Goal: Find specific page/section: Find specific page/section

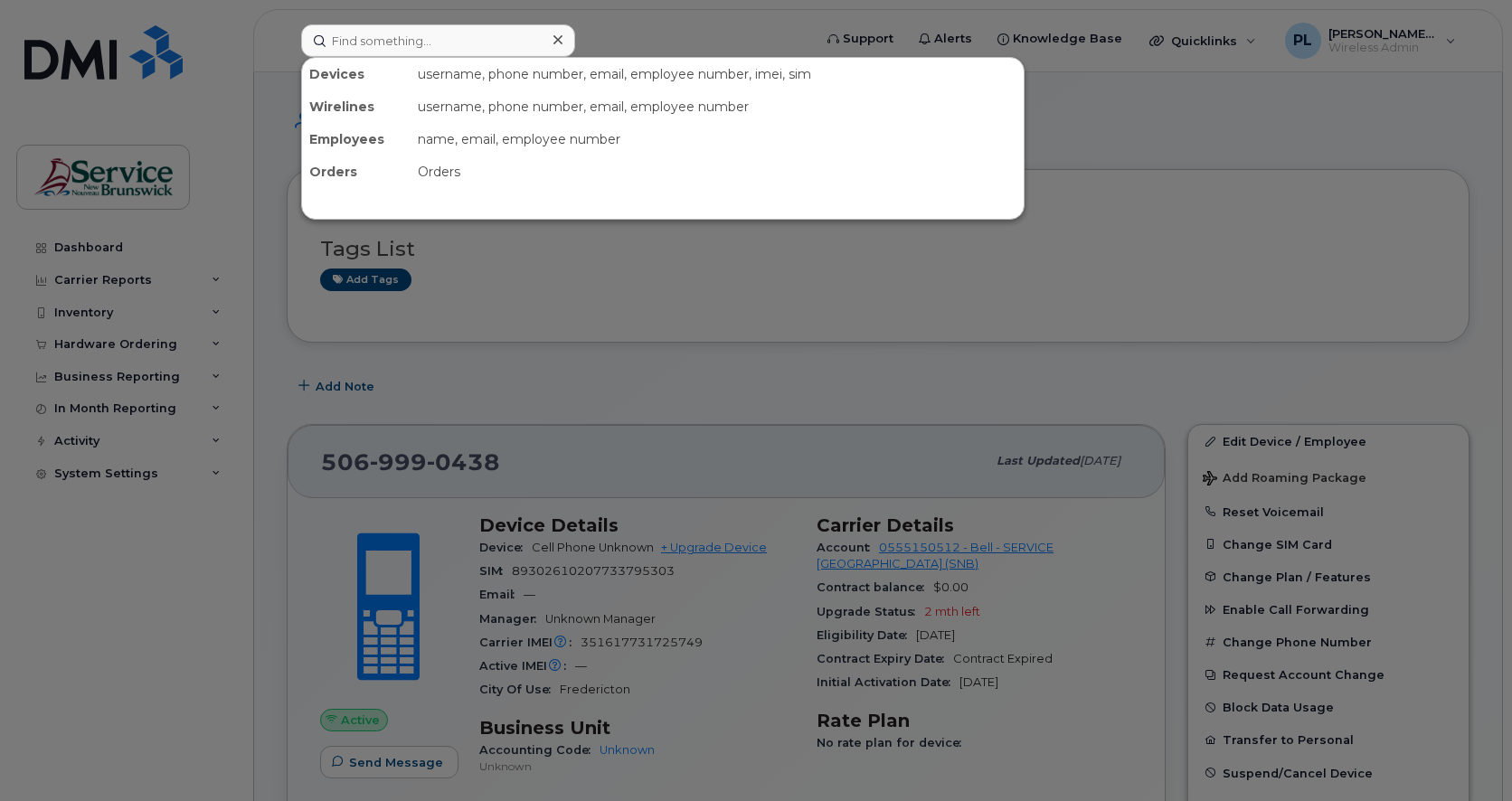
scroll to position [301, 0]
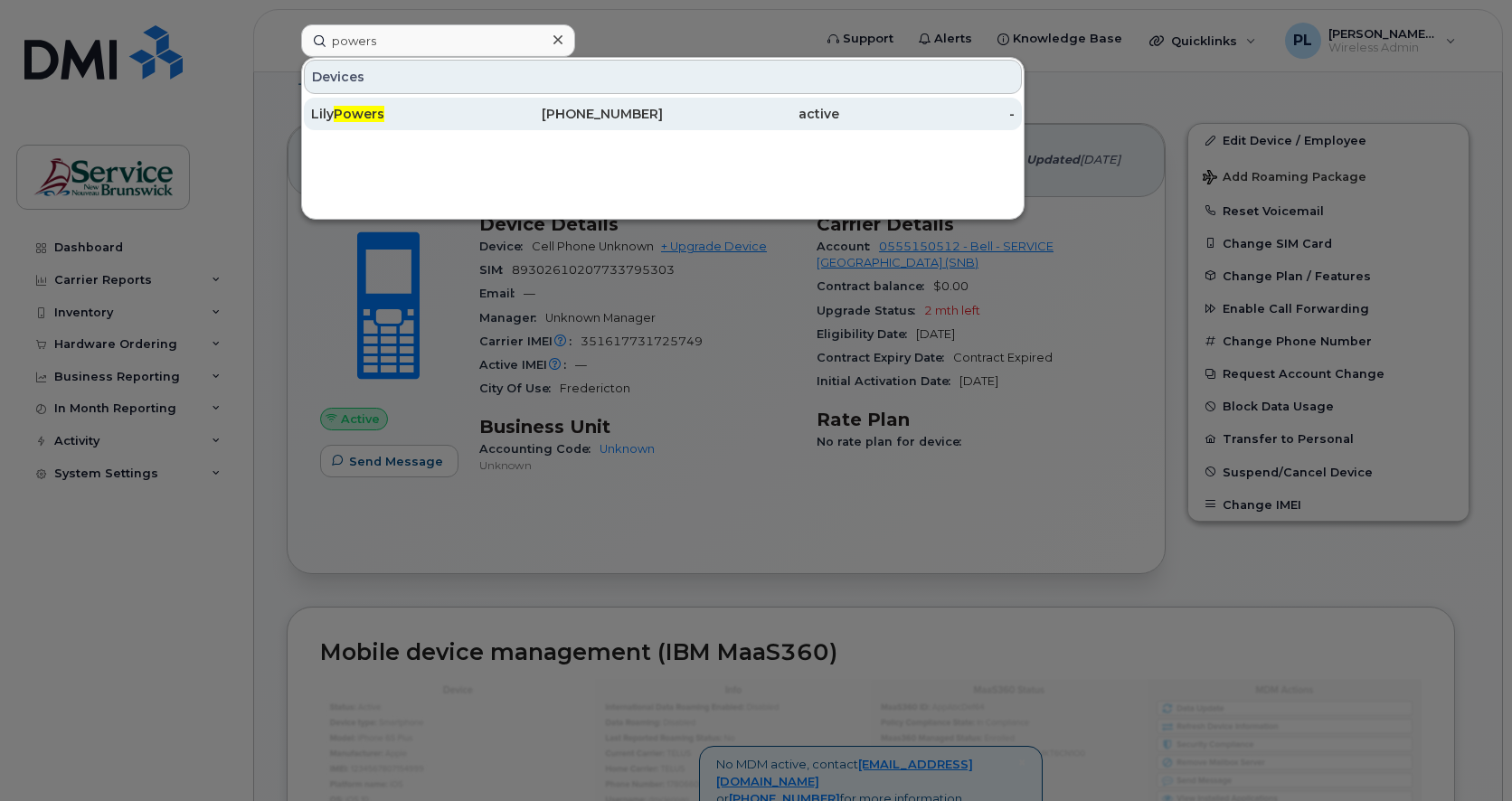
type input "powers"
click at [462, 116] on div "[PERSON_NAME]" at bounding box center [398, 113] width 177 height 18
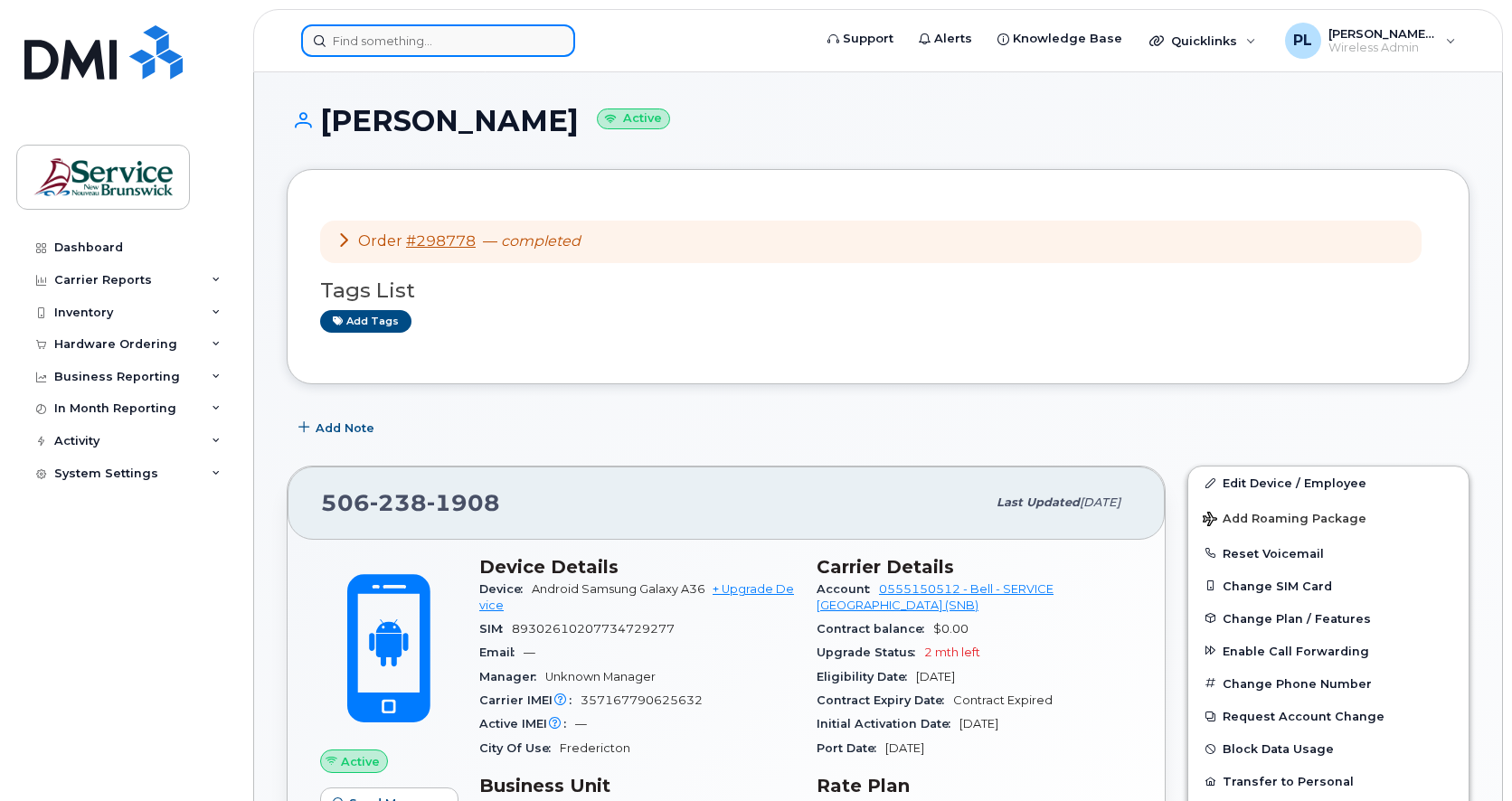
click at [447, 53] on input at bounding box center [438, 40] width 274 height 33
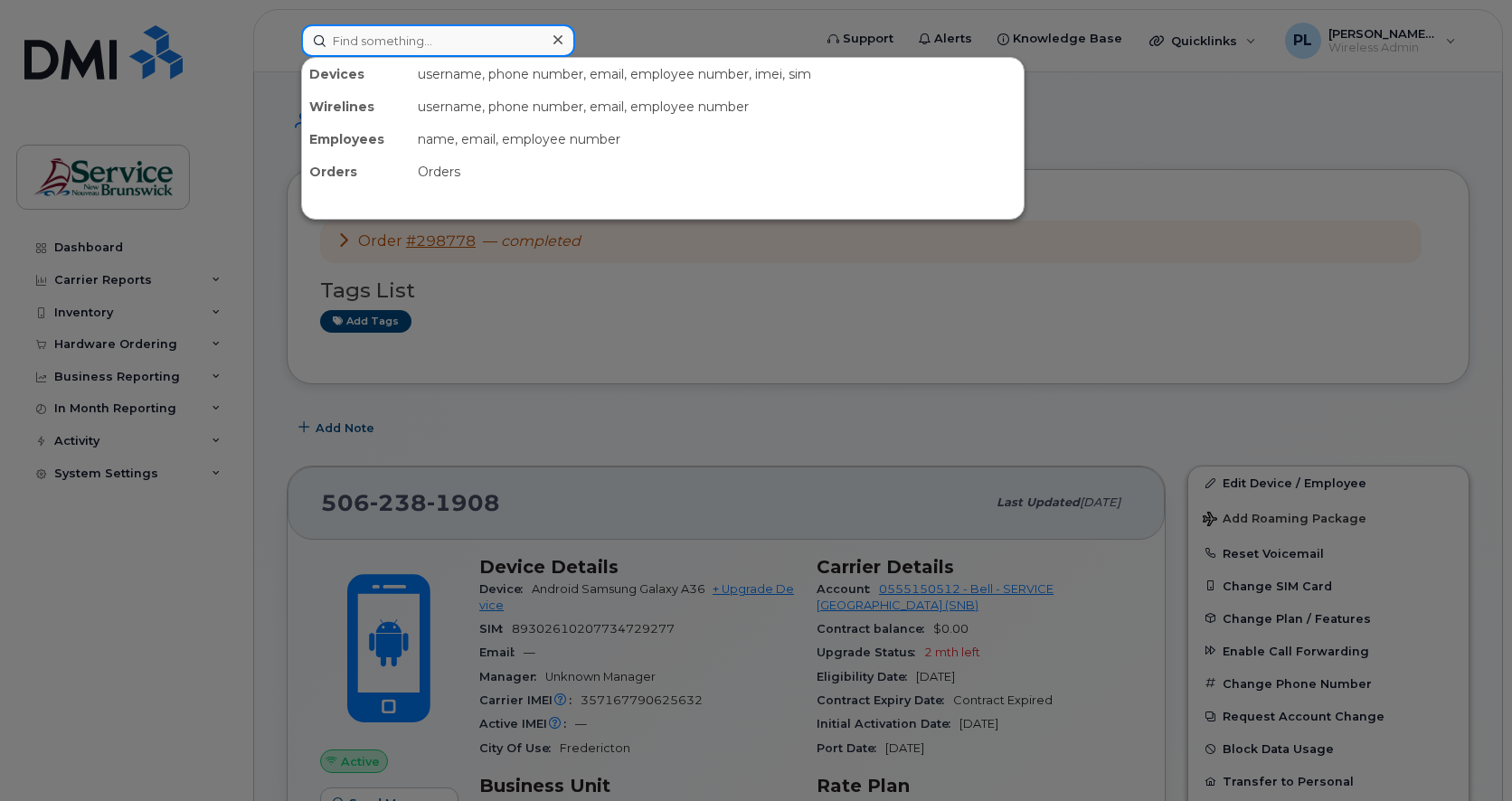
paste input "[PHONE_NUMBER]"
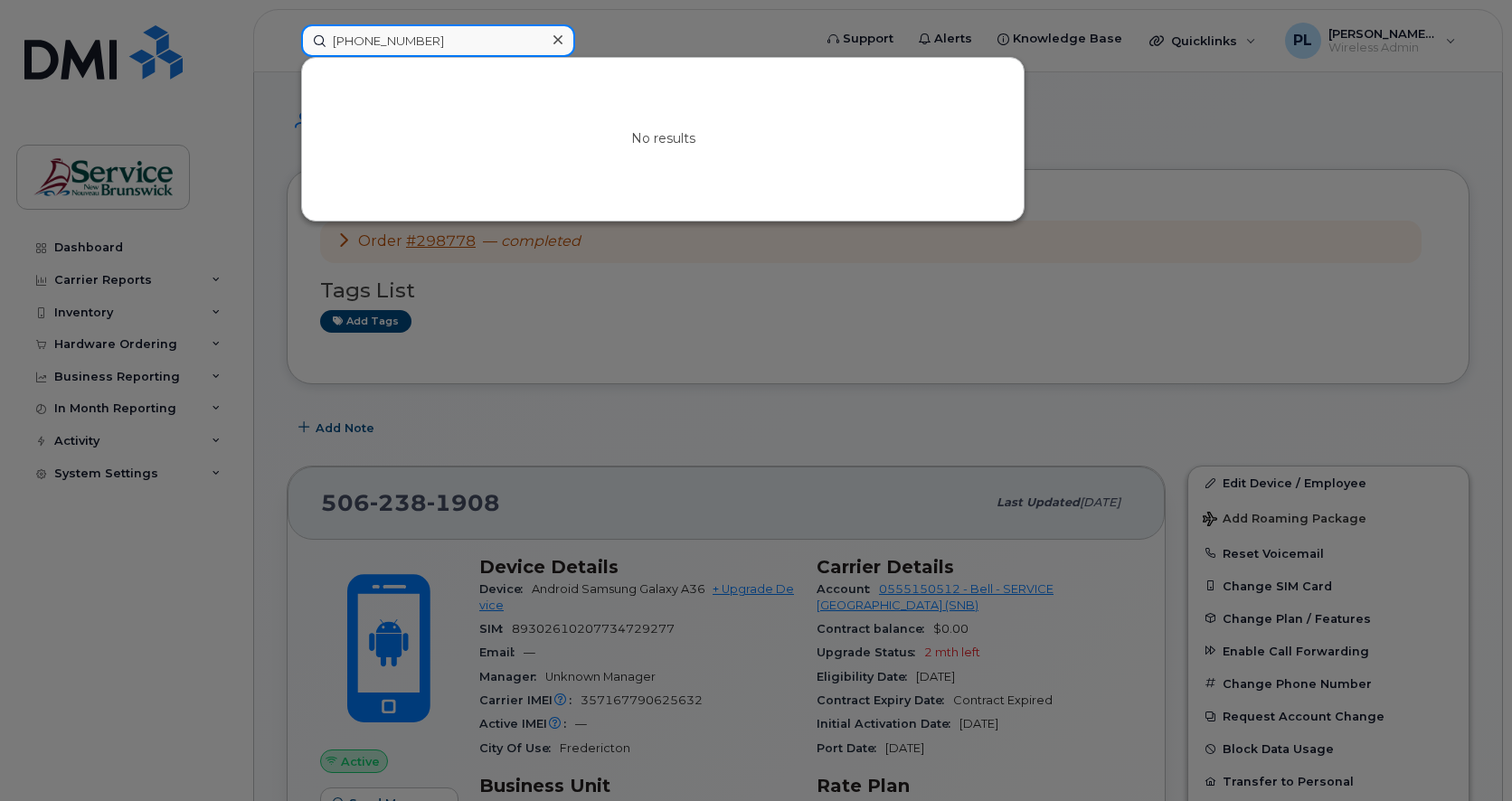
click at [389, 48] on input "[PHONE_NUMBER]" at bounding box center [438, 40] width 274 height 33
click at [365, 43] on input "506-4576848" at bounding box center [438, 40] width 274 height 33
drag, startPoint x: 1244, startPoint y: 481, endPoint x: 1247, endPoint y: 451, distance: 30.1
click at [1245, 480] on div at bounding box center [756, 400] width 1512 height 801
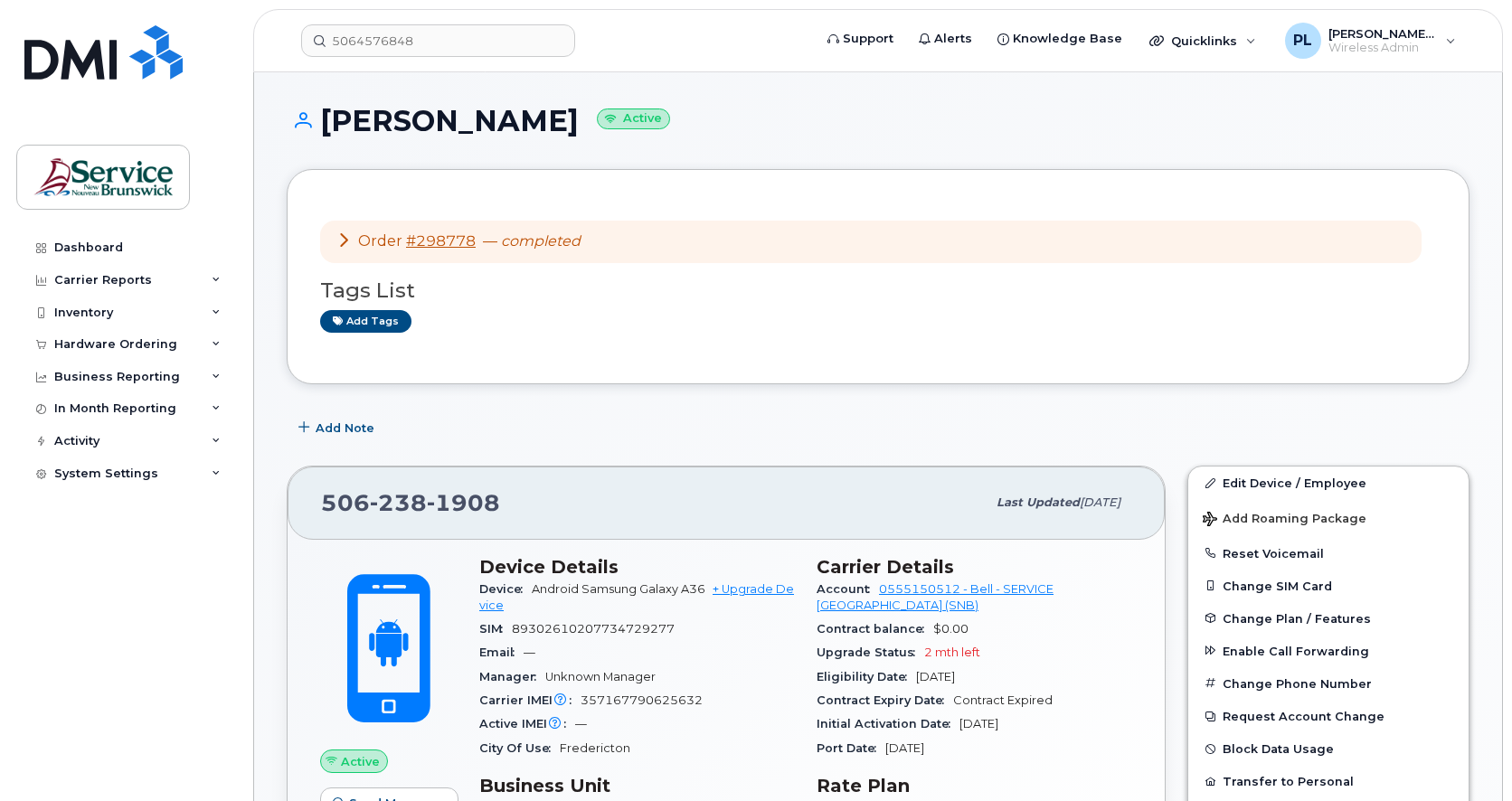
click at [474, 38] on input "5064576848" at bounding box center [438, 40] width 274 height 33
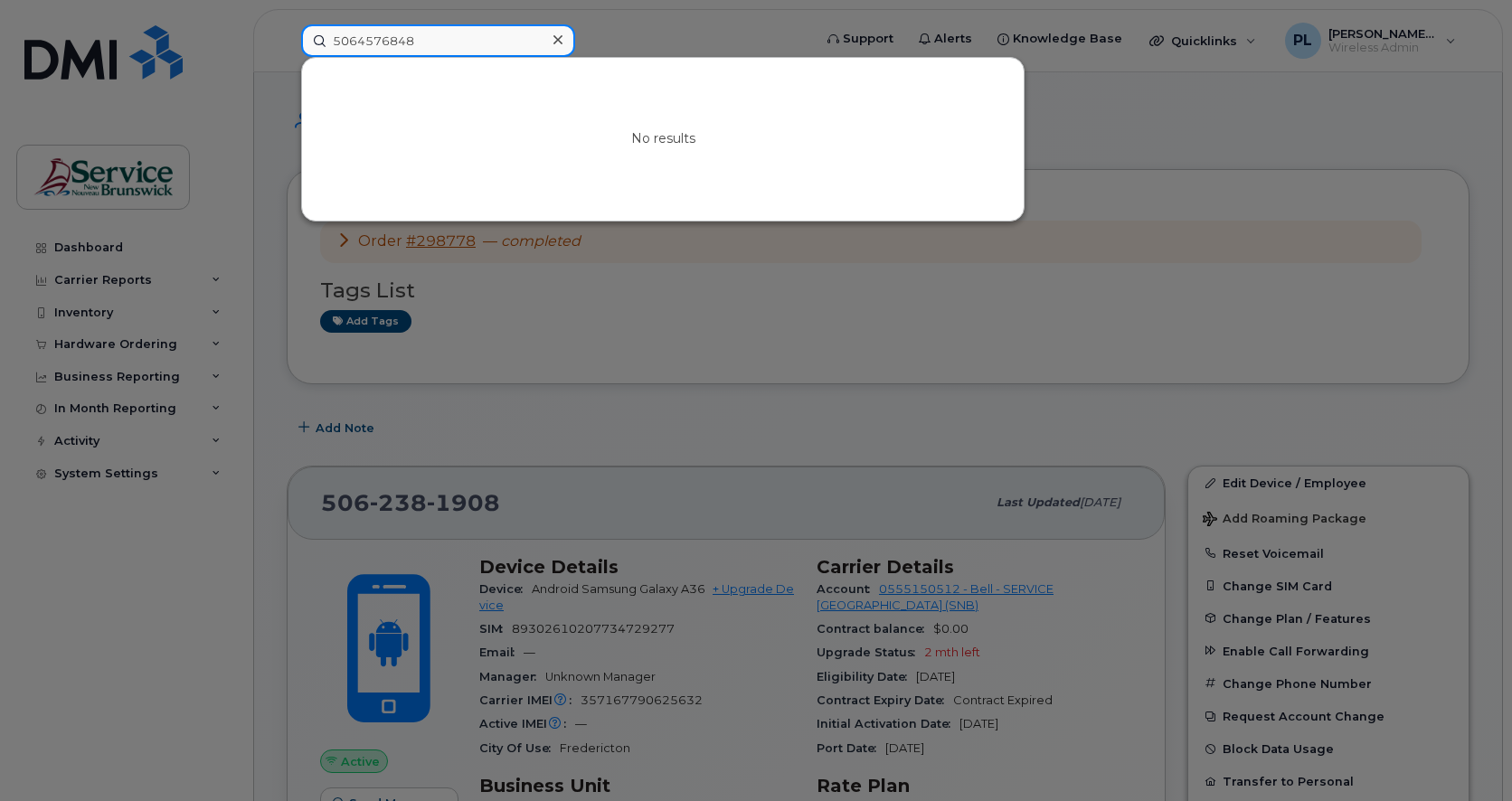
drag, startPoint x: 442, startPoint y: 41, endPoint x: 608, endPoint y: 168, distance: 209.0
click at [331, 47] on input "5064576848" at bounding box center [438, 40] width 274 height 33
click at [471, 66] on div "No results" at bounding box center [663, 139] width 722 height 163
click at [472, 42] on input "5064576848" at bounding box center [438, 40] width 274 height 33
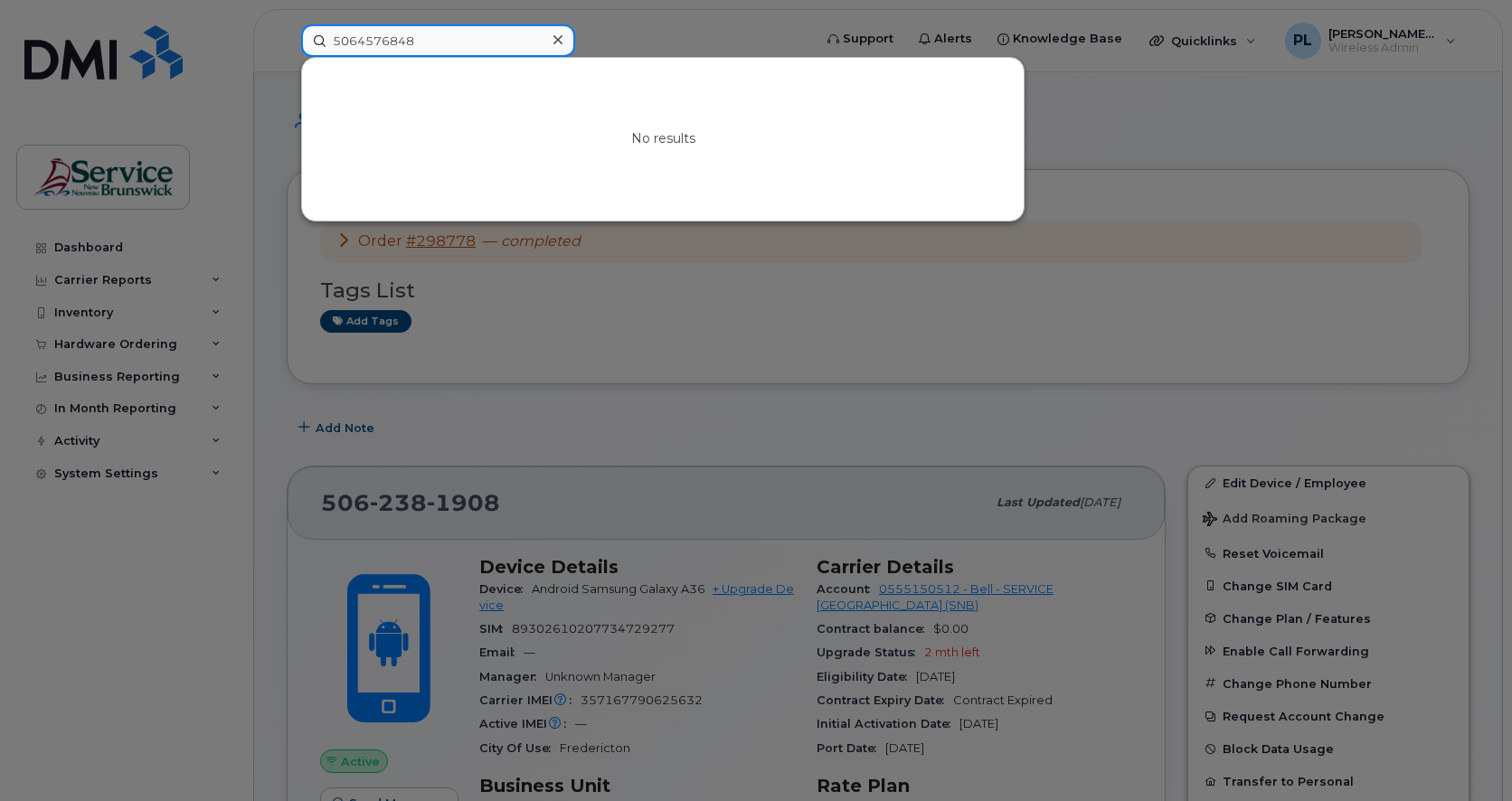
paste input "5064576848"
paste input
type input "5064576848"
click at [720, 292] on div at bounding box center [756, 400] width 1512 height 801
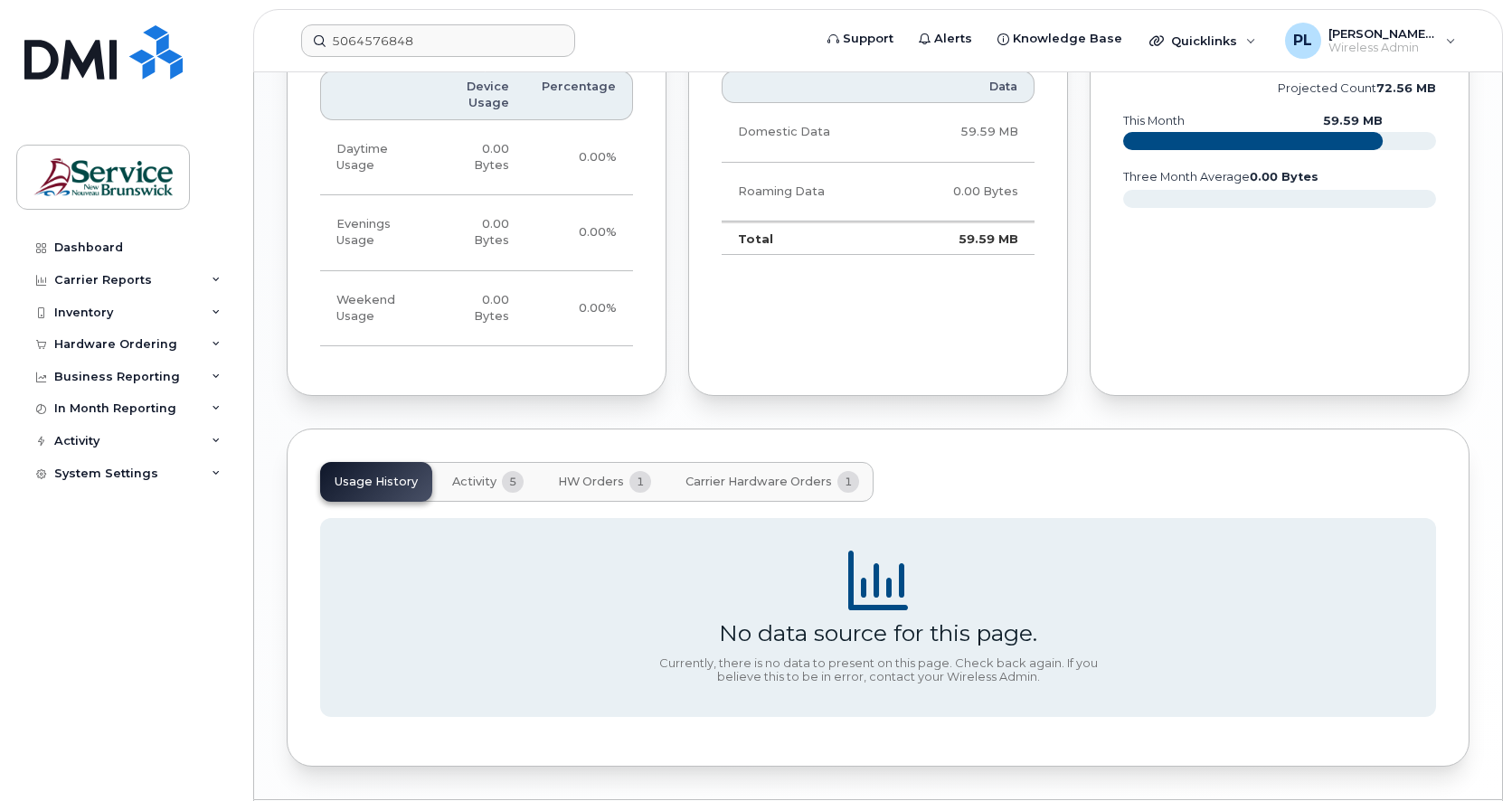
scroll to position [1356, 0]
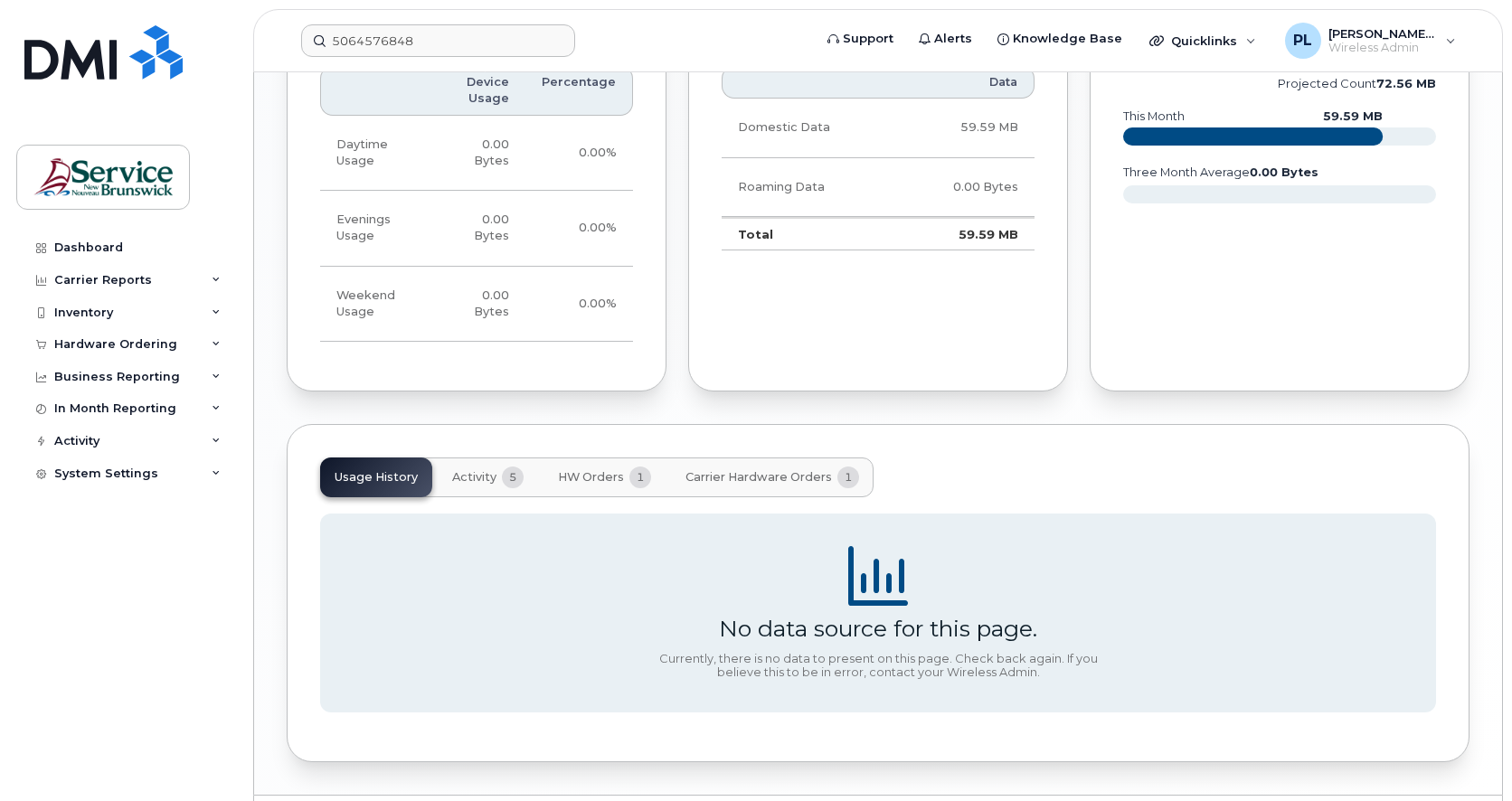
click at [566, 475] on span "HW Orders" at bounding box center [591, 477] width 66 height 15
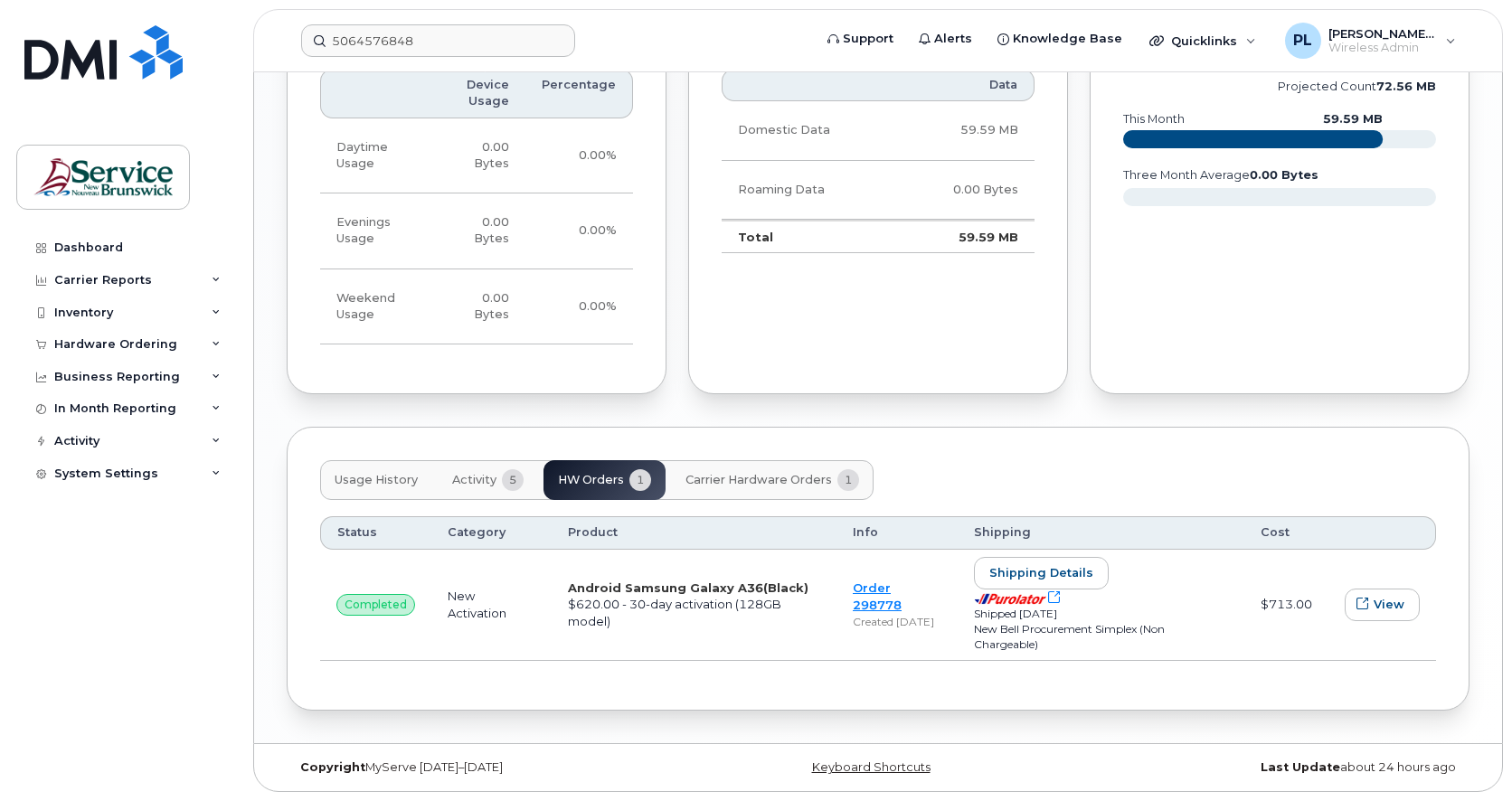
scroll to position [1353, 0]
click at [483, 479] on span "Activity" at bounding box center [473, 479] width 44 height 15
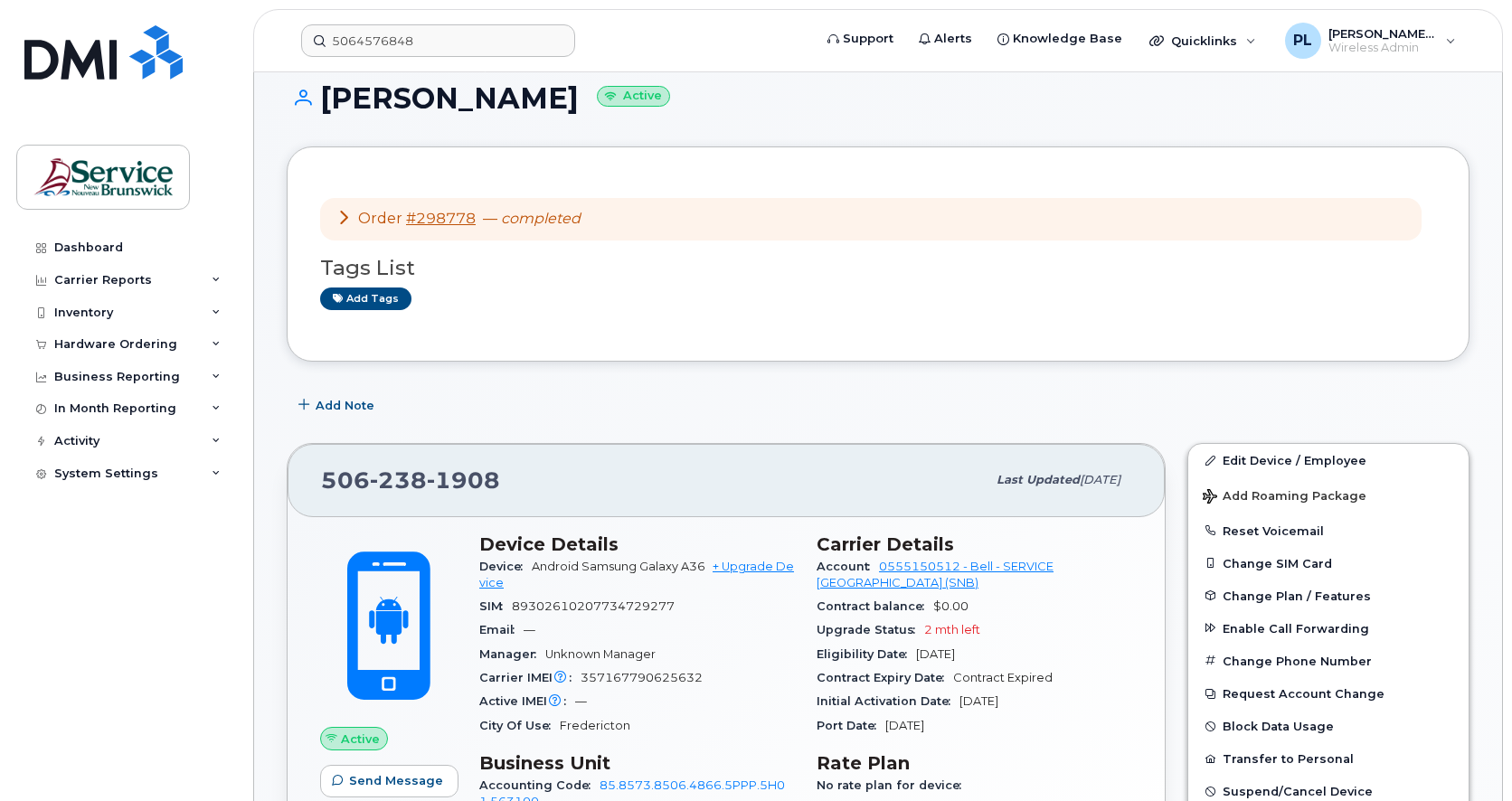
scroll to position [0, 0]
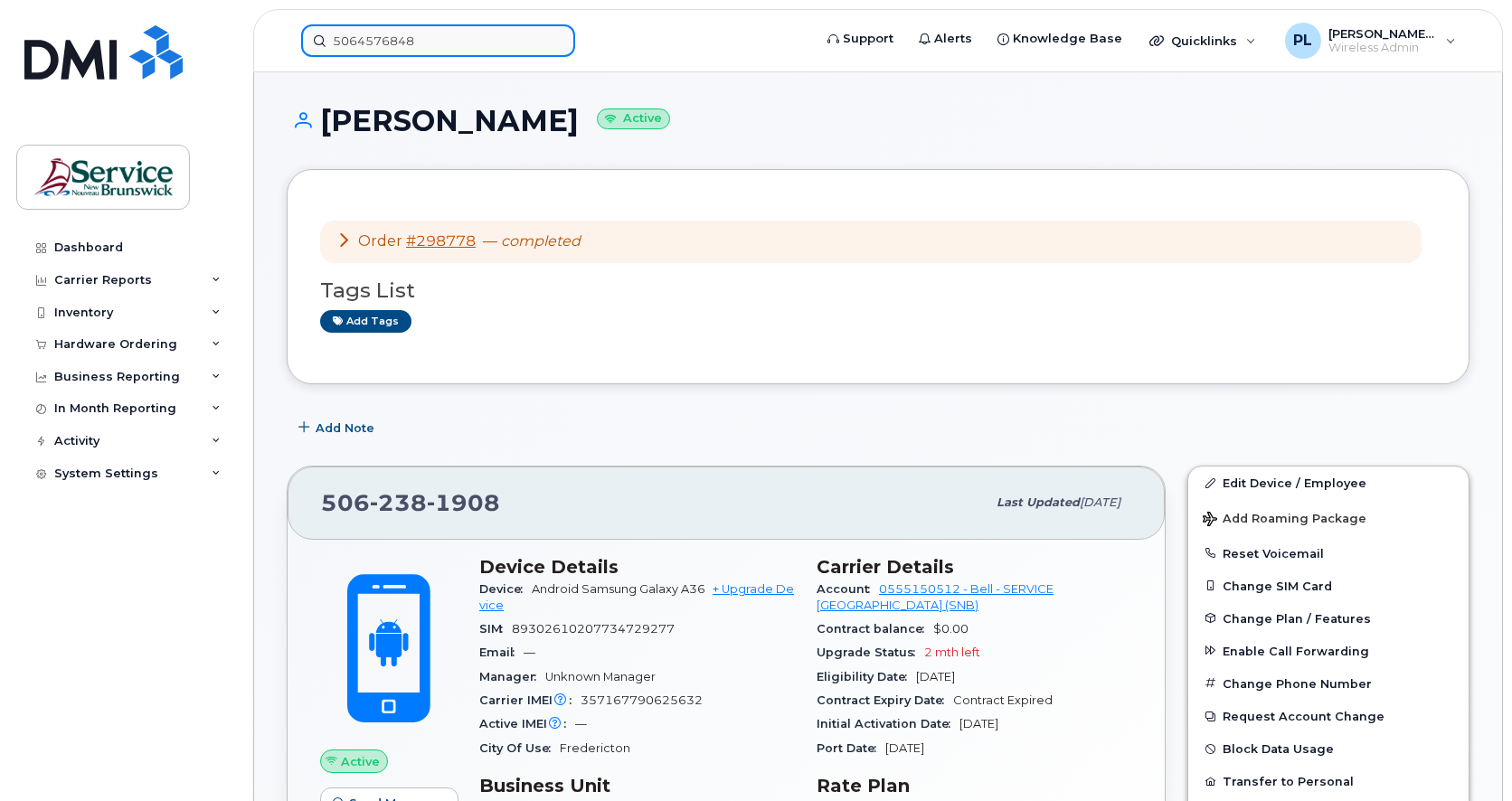
click at [436, 49] on input "5064576848" at bounding box center [438, 40] width 274 height 33
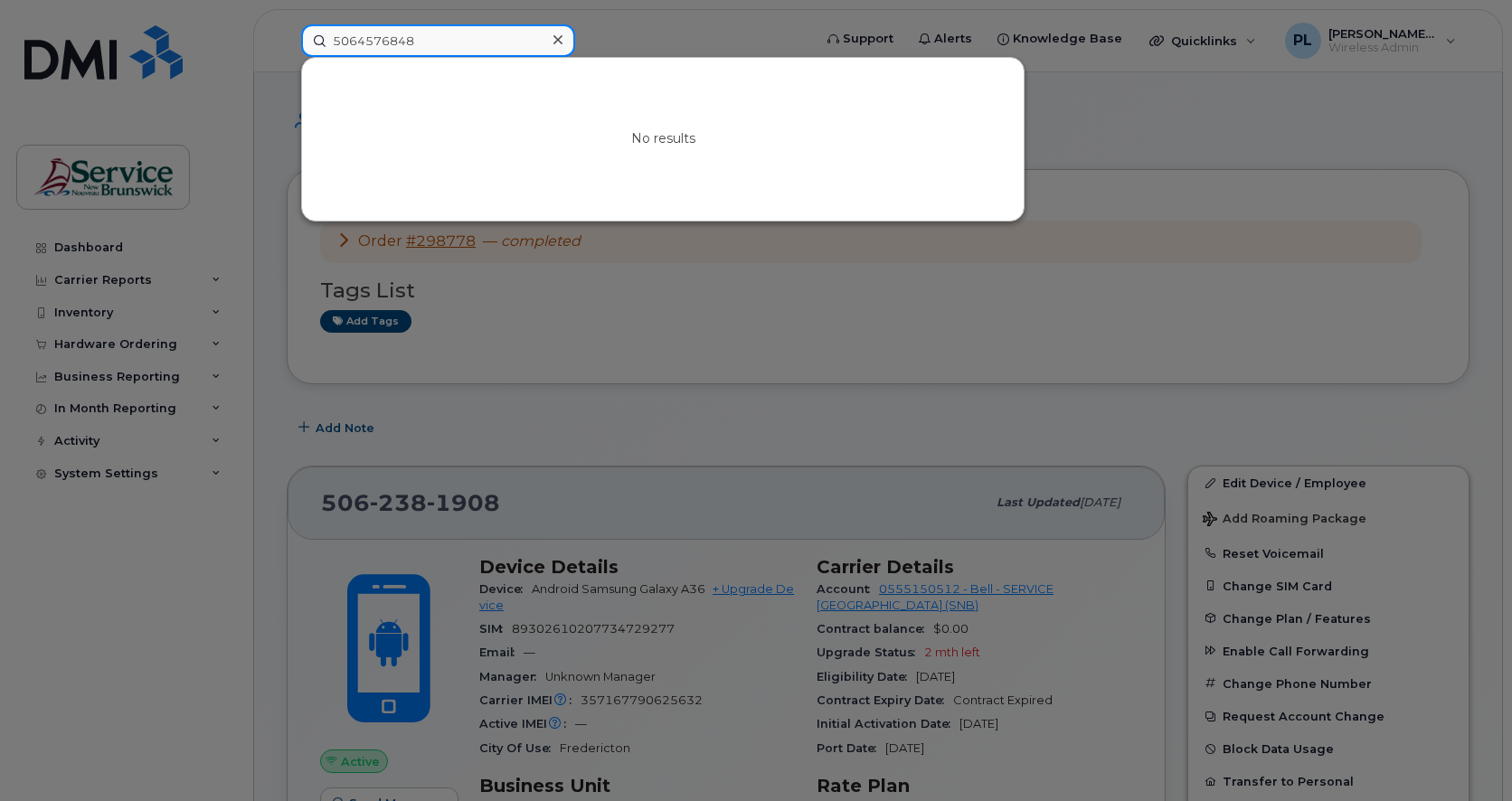
click at [436, 49] on input "5064576848" at bounding box center [438, 40] width 274 height 33
